Goal: Task Accomplishment & Management: Manage account settings

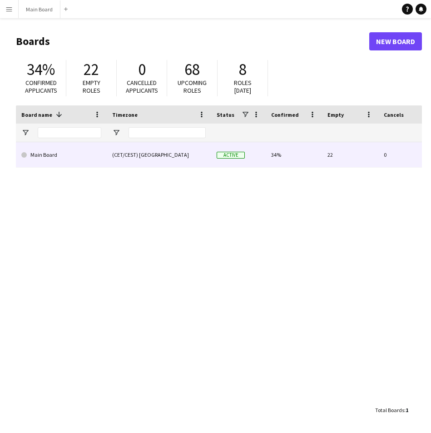
click at [46, 160] on link "Main Board" at bounding box center [61, 154] width 80 height 25
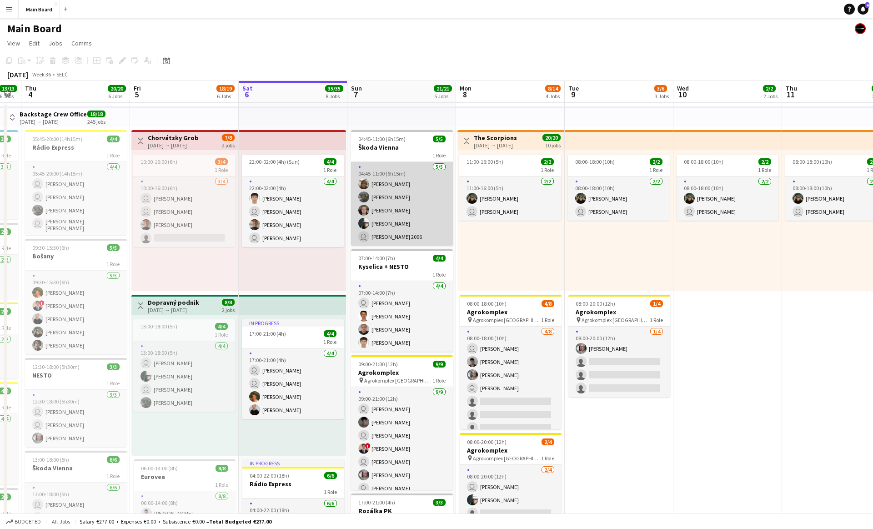
click at [401, 198] on app-card-role "[DATE] 04:45-11:00 (6h15m) [PERSON_NAME] [PERSON_NAME] [PERSON_NAME] user Matej…" at bounding box center [402, 204] width 102 height 84
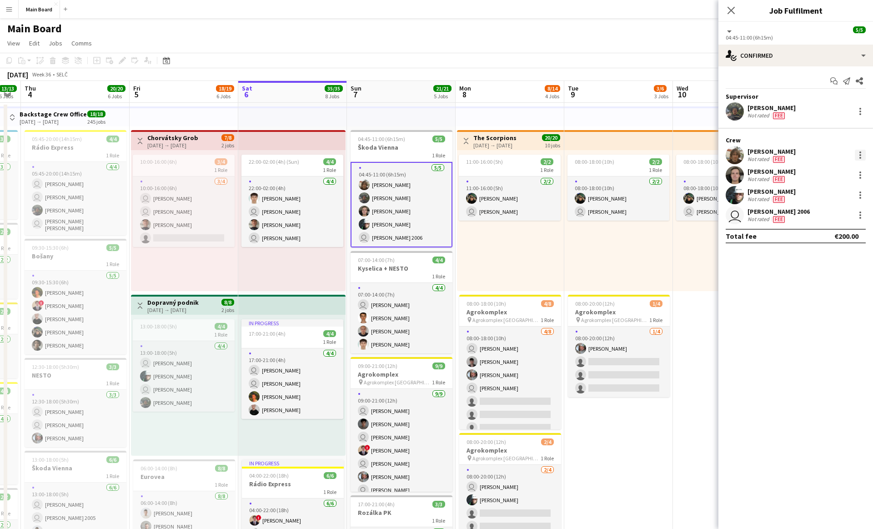
click at [431, 156] on div at bounding box center [860, 155] width 11 height 11
click at [431, 259] on span "Remove" at bounding box center [830, 259] width 56 height 8
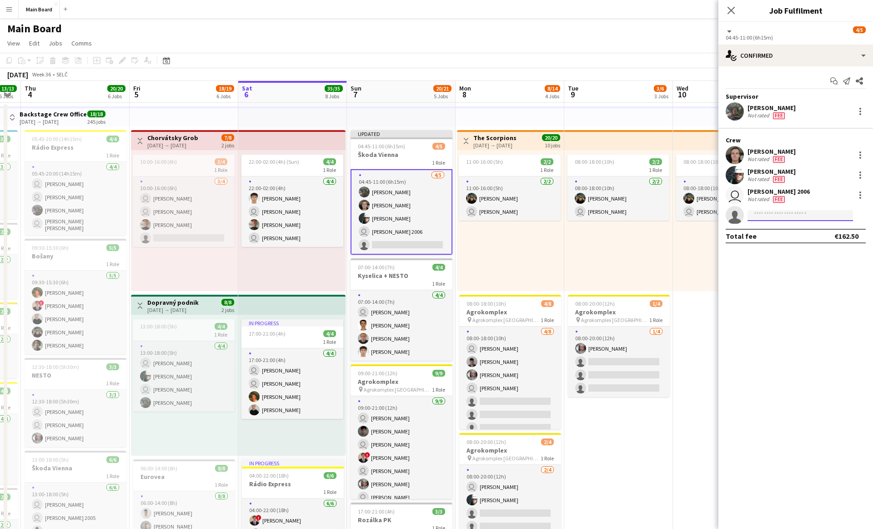
click at [431, 217] on input at bounding box center [799, 215] width 105 height 11
type input "*****"
click at [431, 227] on span "[PERSON_NAME]" at bounding box center [781, 228] width 52 height 8
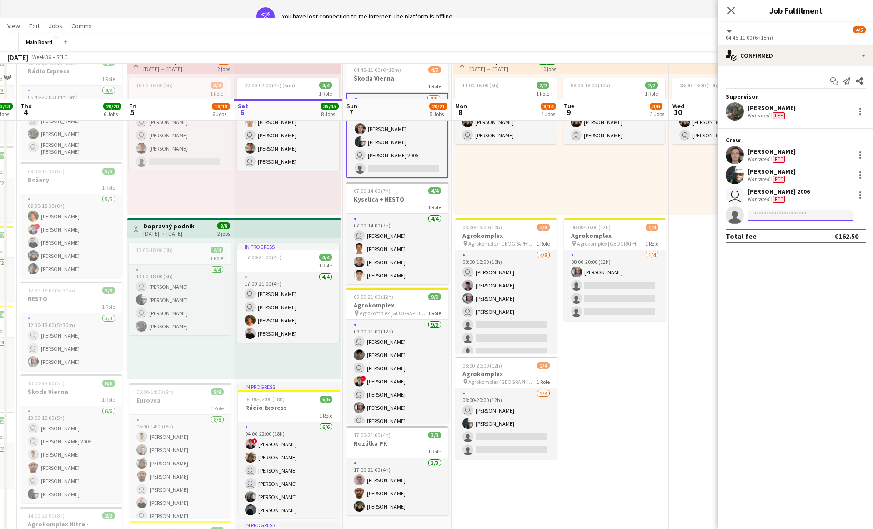
scroll to position [0, 0]
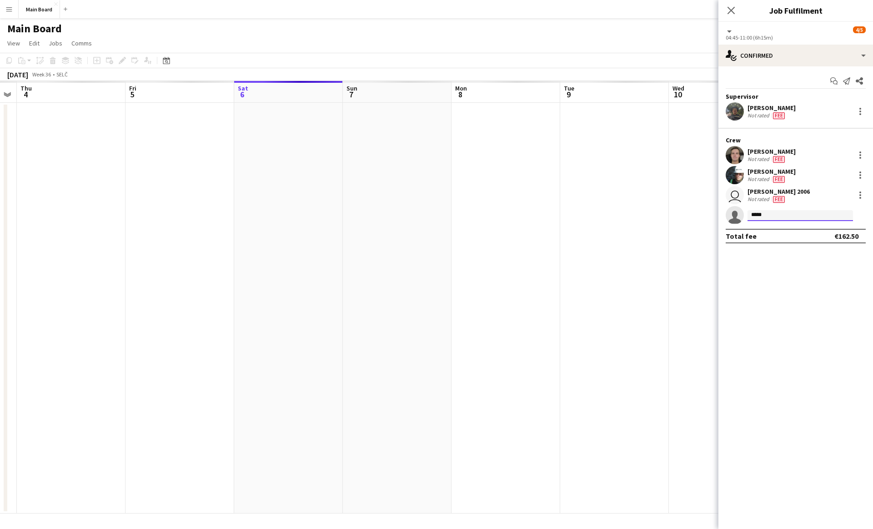
click at [431, 217] on input "*****" at bounding box center [799, 215] width 105 height 11
type input "*"
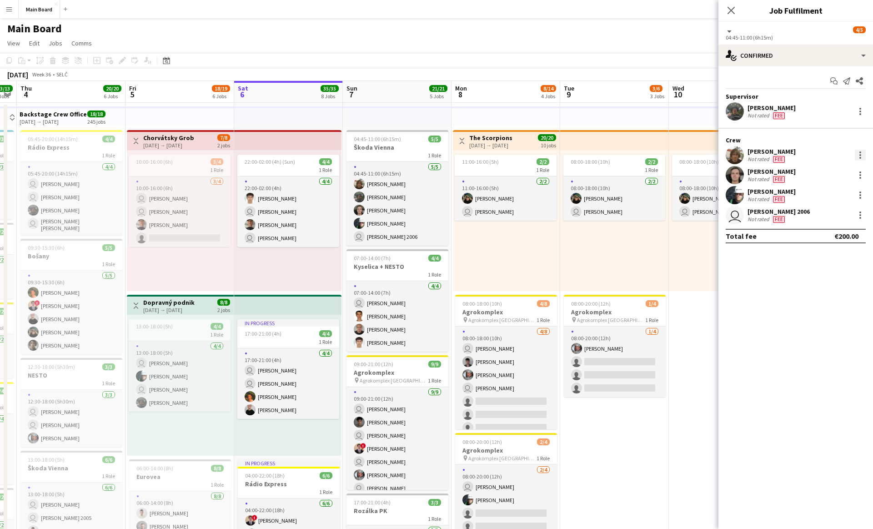
click at [431, 156] on div at bounding box center [860, 155] width 11 height 11
click at [431, 260] on span "Remove" at bounding box center [815, 259] width 27 height 8
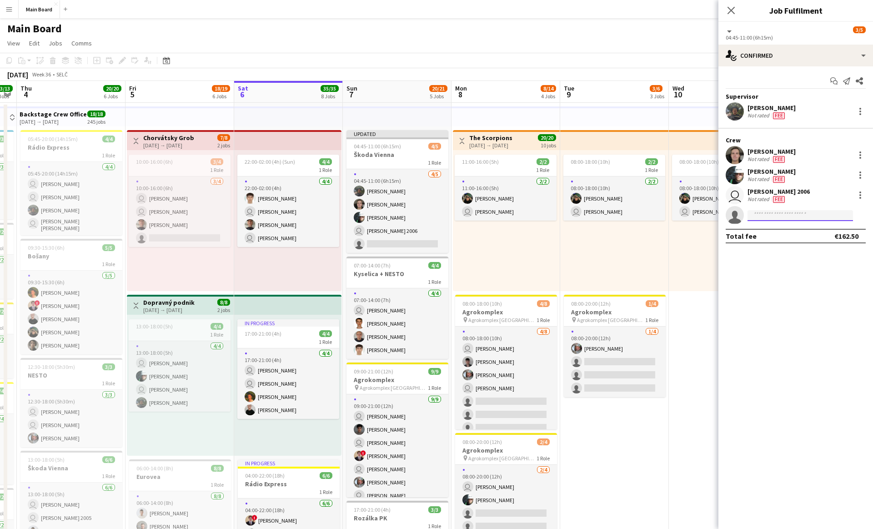
click at [431, 215] on input at bounding box center [799, 215] width 105 height 11
type input "*****"
click at [431, 225] on span "[PERSON_NAME]" at bounding box center [781, 228] width 52 height 8
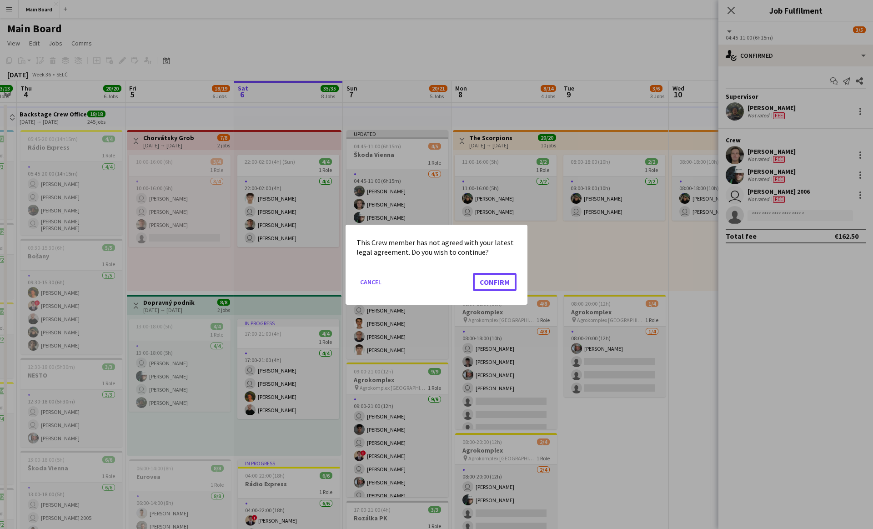
click at [431, 272] on button "Confirm" at bounding box center [495, 281] width 44 height 18
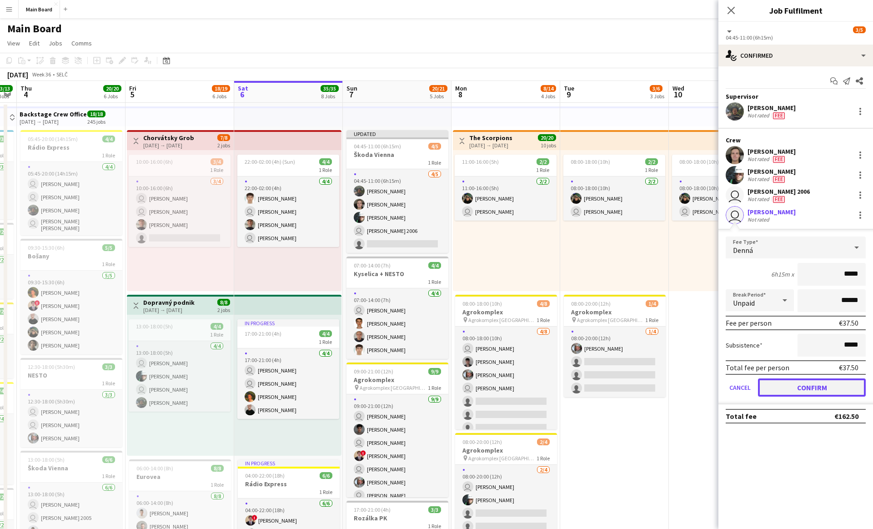
click at [431, 388] on button "Confirm" at bounding box center [812, 387] width 108 height 18
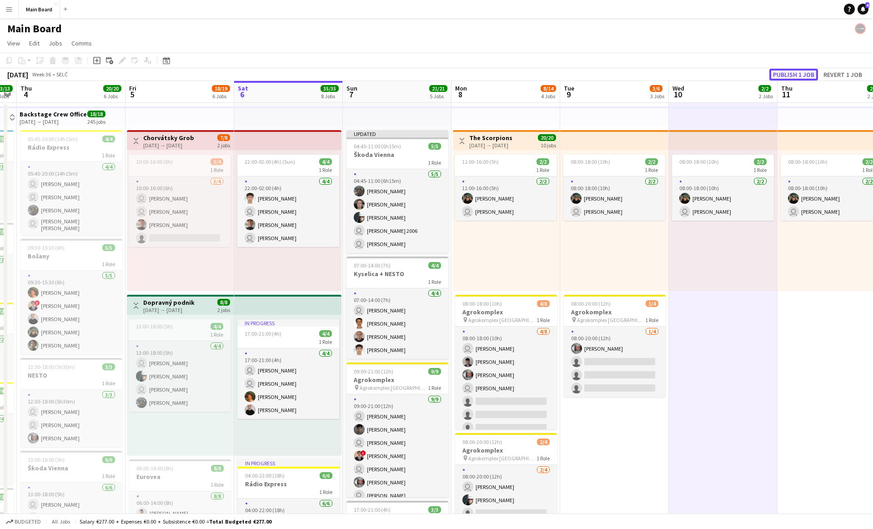
click at [431, 76] on button "Publish 1 job" at bounding box center [793, 75] width 49 height 12
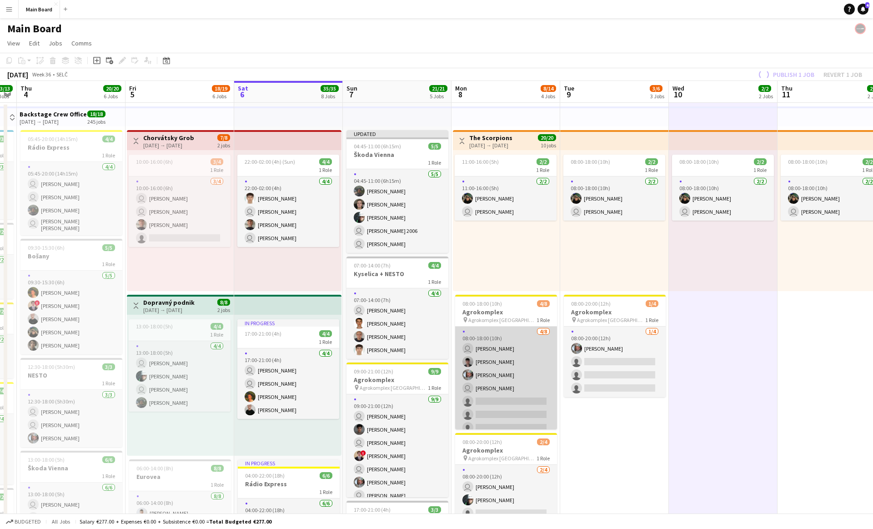
click at [431, 352] on app-card-role "[DATE] 08:00-18:00 (10h) user [PERSON_NAME] [PERSON_NAME] [PERSON_NAME] user [P…" at bounding box center [506, 387] width 102 height 123
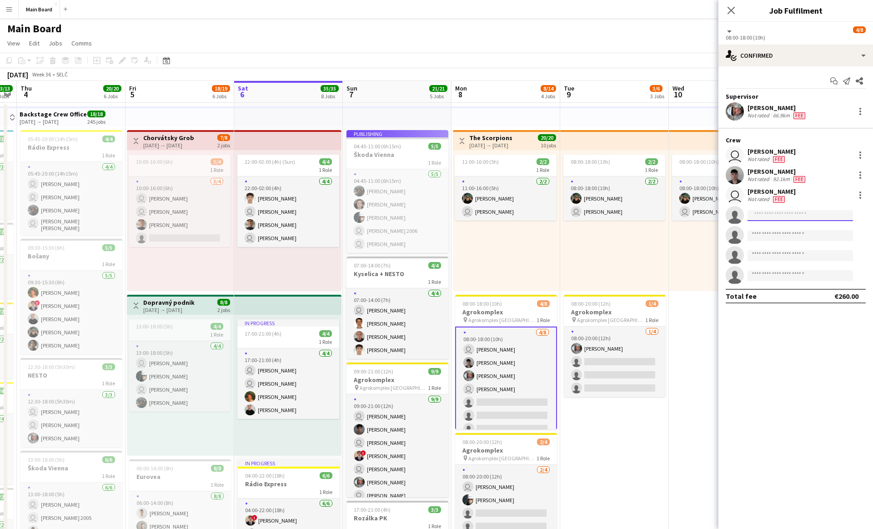
click at [431, 215] on input at bounding box center [799, 215] width 105 height 11
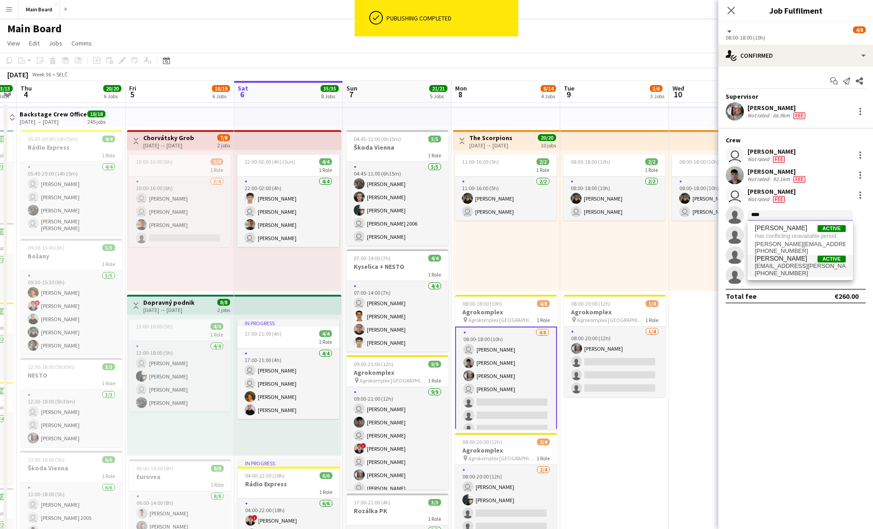
type input "****"
click at [431, 267] on span "[EMAIL_ADDRESS][PERSON_NAME][DOMAIN_NAME]" at bounding box center [800, 265] width 91 height 7
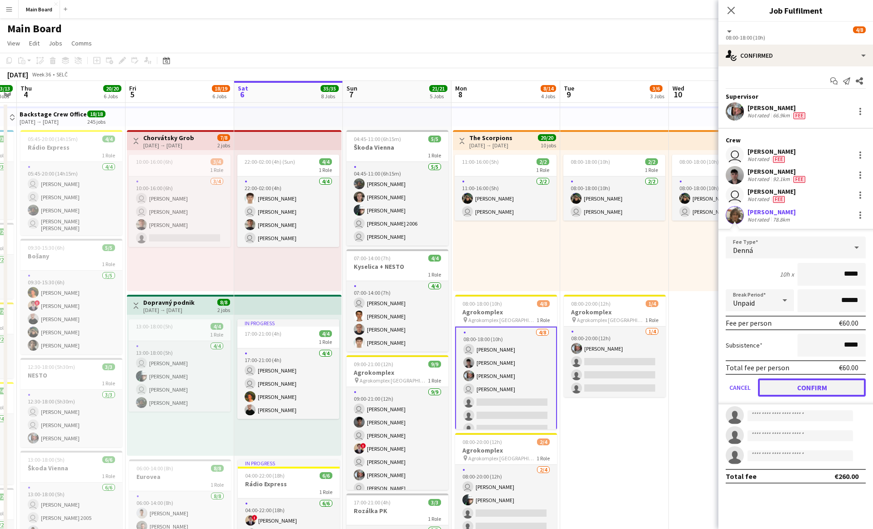
click at [431, 383] on button "Confirm" at bounding box center [812, 387] width 108 height 18
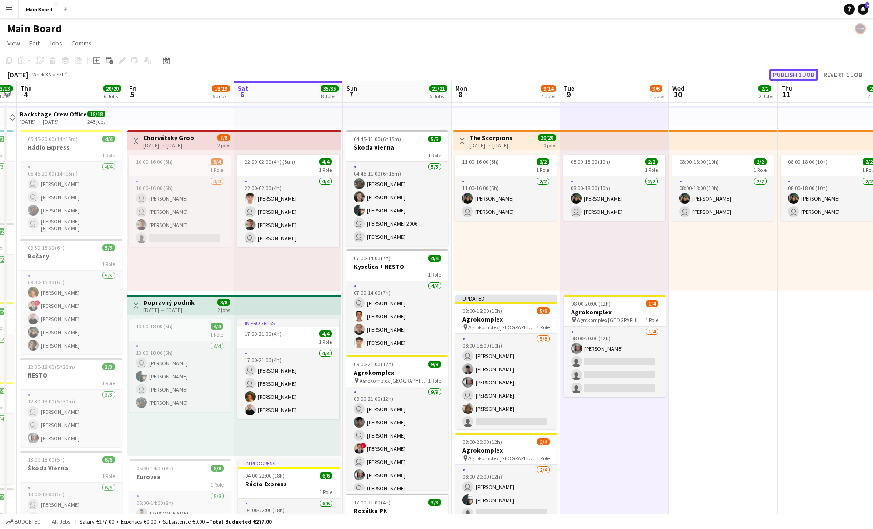
click at [431, 76] on button "Publish 1 job" at bounding box center [793, 75] width 49 height 12
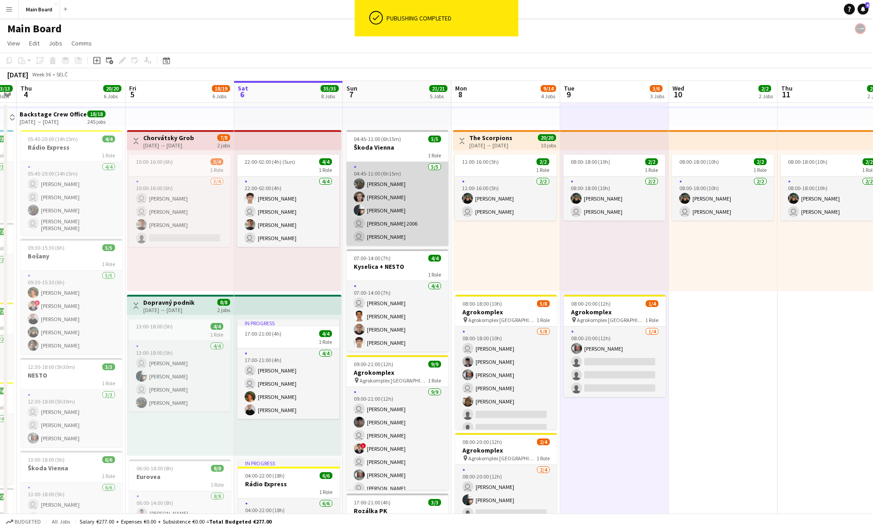
click at [372, 210] on app-card-role "[DATE] 04:45-11:00 (6h15m) [PERSON_NAME] [PERSON_NAME] user Matej [PERSON_NAME]…" at bounding box center [397, 204] width 102 height 84
